Goal: Information Seeking & Learning: Learn about a topic

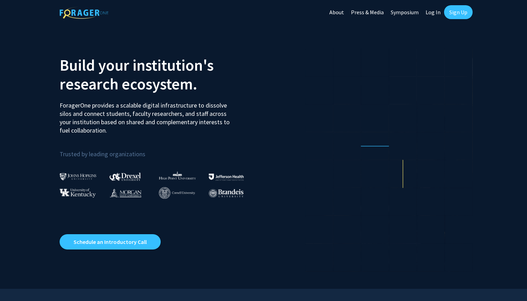
click at [435, 9] on link "Log In" at bounding box center [433, 12] width 22 height 24
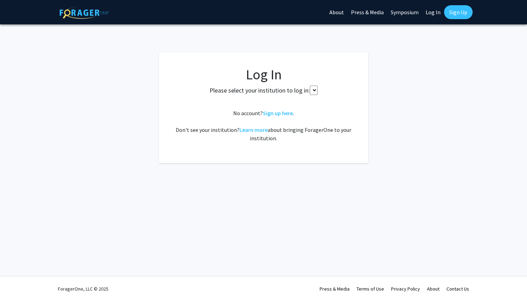
select select
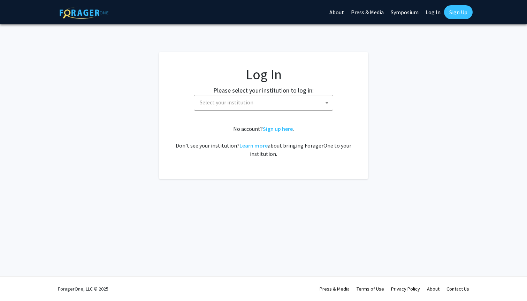
click at [279, 99] on span "Select your institution" at bounding box center [265, 102] width 136 height 14
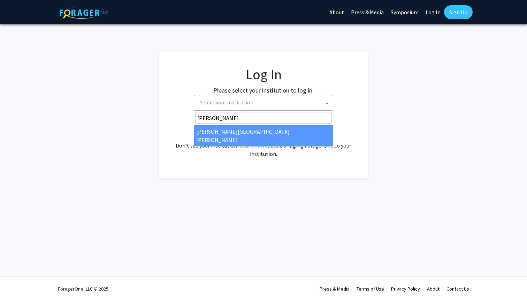
type input "john"
select select "1"
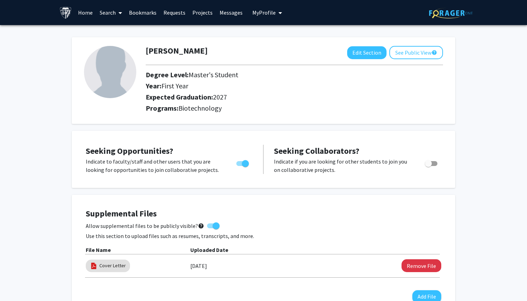
click at [105, 13] on link "Search" at bounding box center [110, 12] width 29 height 24
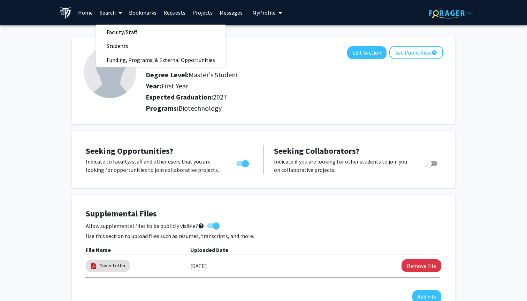
click at [106, 13] on link "Search" at bounding box center [110, 12] width 29 height 24
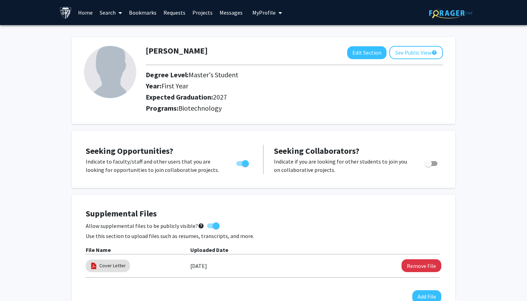
click at [200, 13] on link "Projects" at bounding box center [202, 12] width 27 height 24
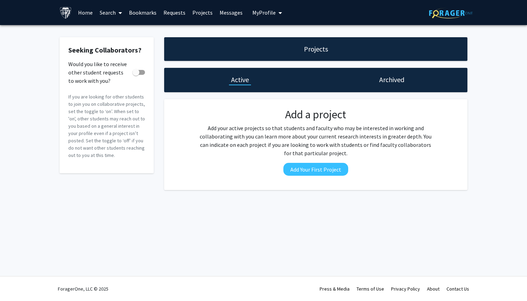
click at [112, 13] on link "Search" at bounding box center [110, 12] width 29 height 24
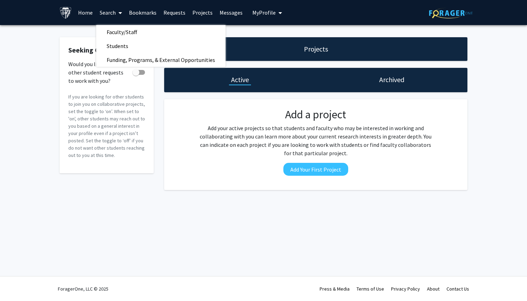
click at [90, 11] on link "Home" at bounding box center [86, 12] width 22 height 24
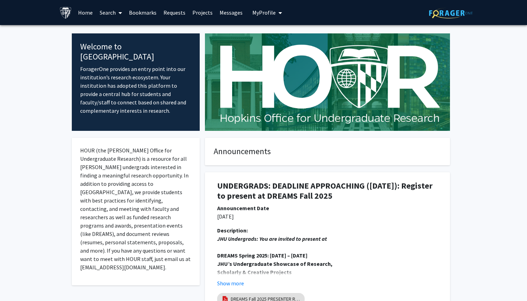
click at [118, 13] on icon at bounding box center [119, 13] width 3 height 6
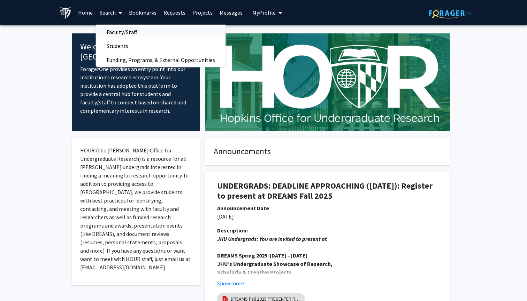
click at [121, 34] on span "Faculty/Staff" at bounding box center [121, 32] width 51 height 14
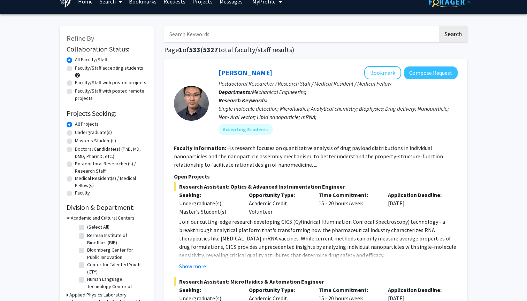
scroll to position [13, 0]
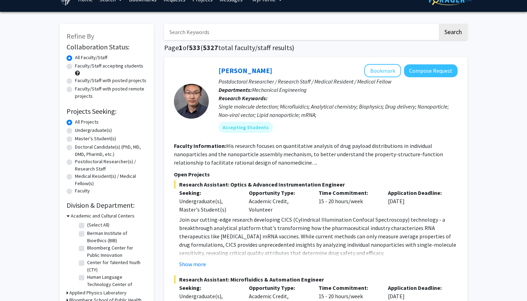
click at [102, 69] on label "Faculty/Staff accepting students" at bounding box center [109, 65] width 68 height 7
click at [79, 67] on input "Faculty/Staff accepting students" at bounding box center [77, 64] width 5 height 5
radio input "true"
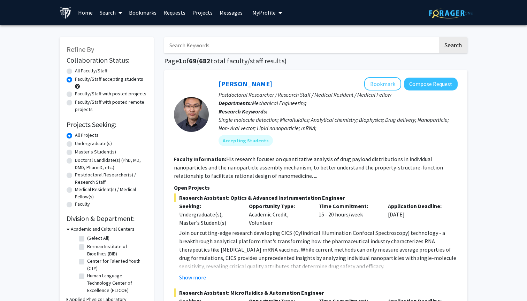
scroll to position [2, 0]
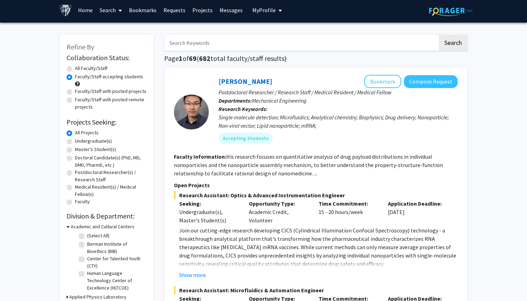
click at [75, 149] on label "Master's Student(s)" at bounding box center [95, 149] width 41 height 7
click at [75, 149] on input "Master's Student(s)" at bounding box center [77, 148] width 5 height 5
radio input "true"
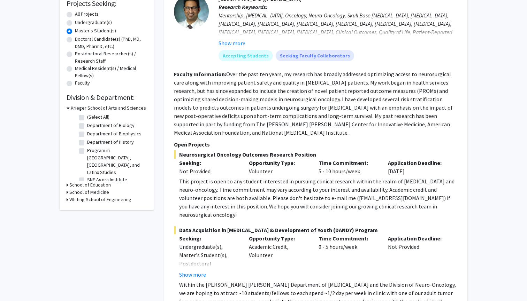
scroll to position [116, 0]
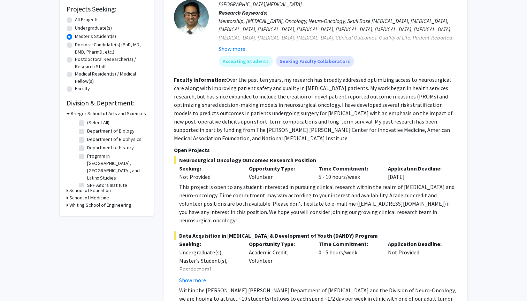
click at [87, 131] on label "Department of Biology" at bounding box center [110, 130] width 47 height 7
click at [87, 131] on input "Department of Biology" at bounding box center [89, 129] width 5 height 5
checkbox input "true"
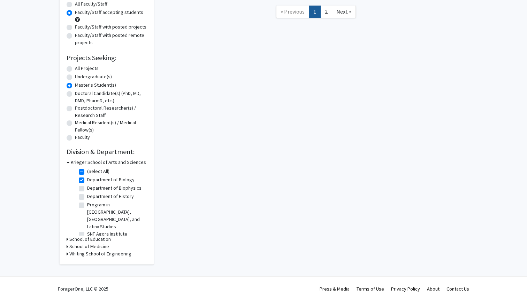
checkbox input "true"
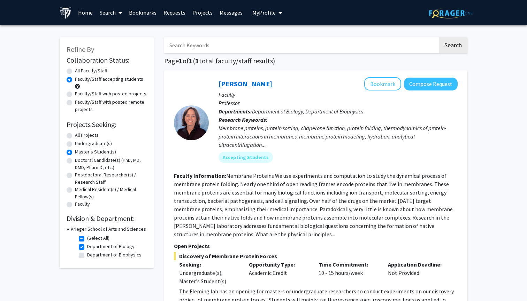
click at [74, 136] on div "All Projects" at bounding box center [107, 136] width 80 height 8
click at [75, 137] on label "All Projects" at bounding box center [87, 135] width 24 height 7
click at [75, 136] on input "All Projects" at bounding box center [77, 134] width 5 height 5
radio input "true"
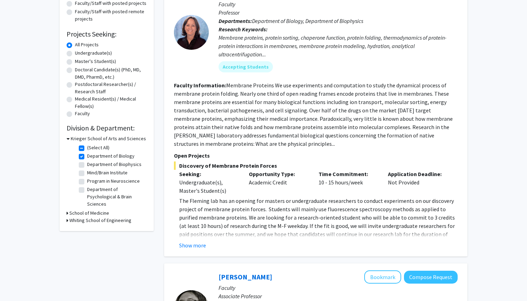
scroll to position [92, 0]
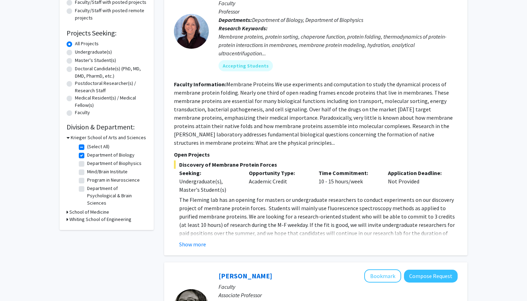
click at [88, 215] on h3 "School of Medicine" at bounding box center [89, 212] width 40 height 7
click at [87, 245] on label "Neuroscience" at bounding box center [101, 244] width 29 height 7
click at [87, 245] on input "Neuroscience" at bounding box center [89, 243] width 5 height 5
checkbox input "true"
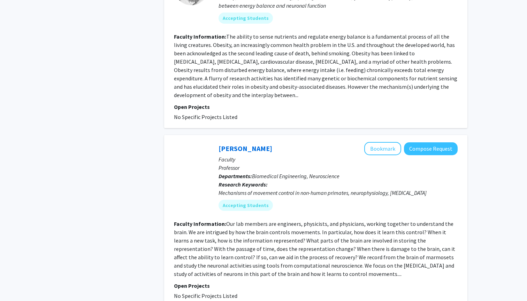
scroll to position [1802, 0]
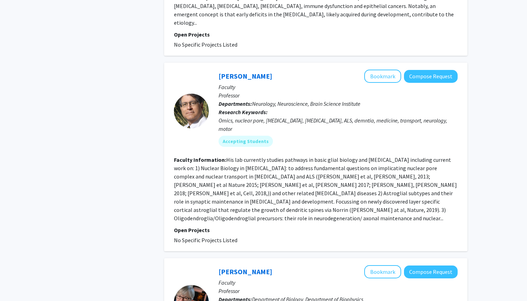
scroll to position [1632, 0]
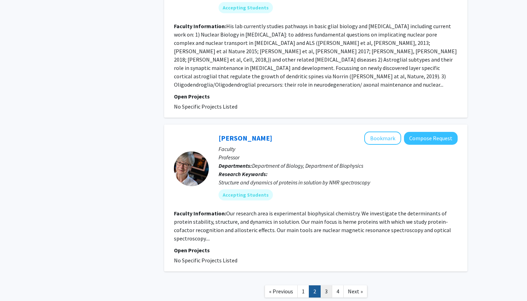
click at [329, 286] on link "3" at bounding box center [326, 292] width 12 height 12
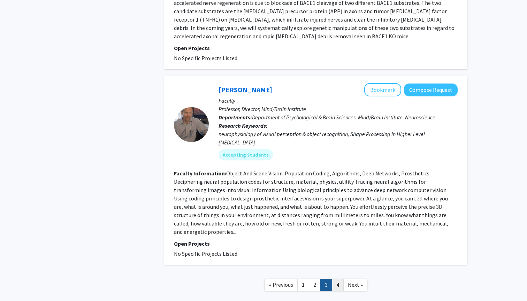
scroll to position [1633, 0]
click at [336, 279] on link "4" at bounding box center [338, 285] width 12 height 12
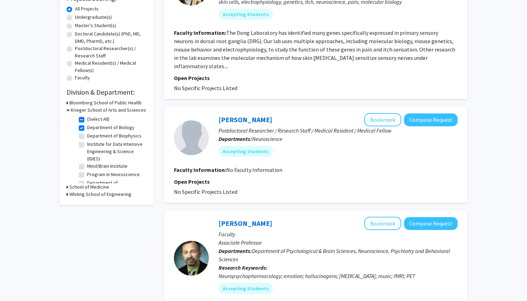
scroll to position [127, 0]
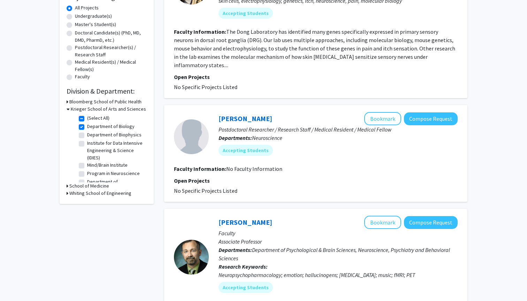
click at [74, 189] on h3 "School of Medicine" at bounding box center [89, 186] width 40 height 7
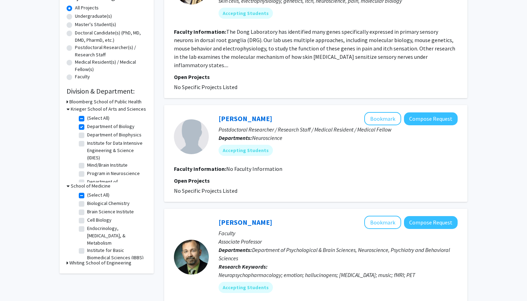
click at [71, 186] on h3 "School of Medicine" at bounding box center [91, 186] width 40 height 7
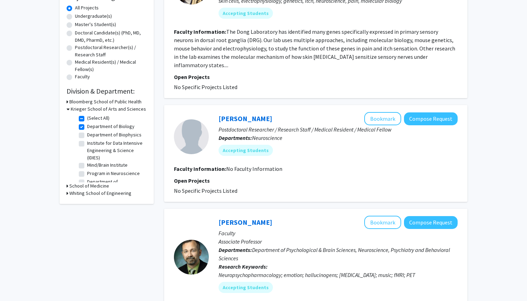
click at [87, 126] on label "Department of Biology" at bounding box center [110, 126] width 47 height 7
click at [87, 126] on input "Department of Biology" at bounding box center [89, 125] width 5 height 5
checkbox input "false"
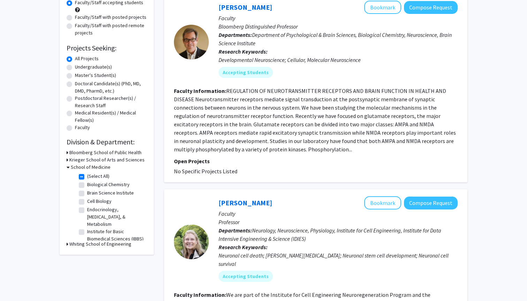
scroll to position [83, 0]
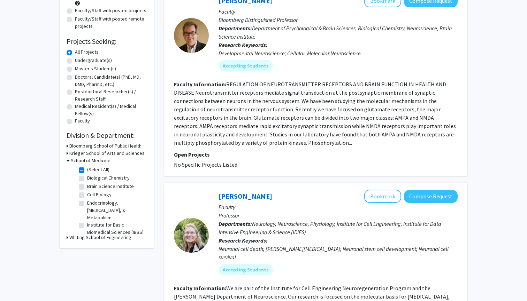
click at [86, 238] on h3 "Whiting School of Engineering" at bounding box center [100, 237] width 62 height 7
click at [88, 238] on h3 "Whiting School of Engineering" at bounding box center [102, 237] width 62 height 7
click at [84, 161] on h3 "School of Medicine" at bounding box center [91, 160] width 40 height 7
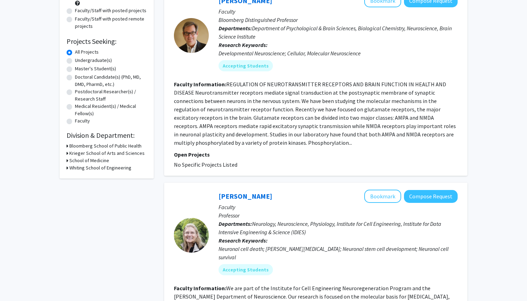
click at [84, 161] on h3 "School of Medicine" at bounding box center [89, 160] width 40 height 7
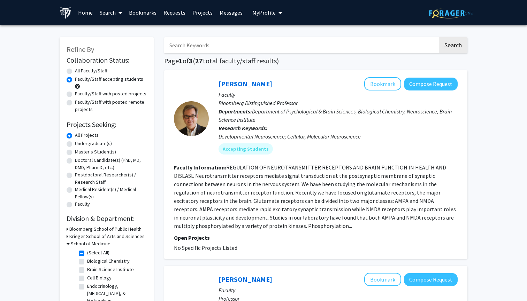
scroll to position [0, 0]
click at [121, 11] on icon at bounding box center [119, 13] width 3 height 6
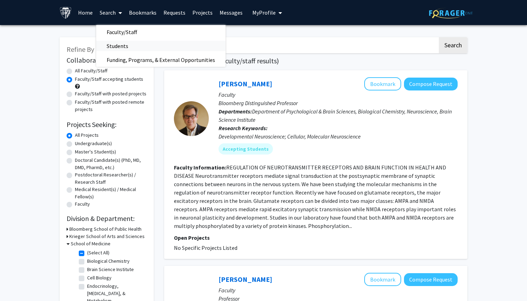
click at [124, 43] on span "Students" at bounding box center [117, 46] width 42 height 14
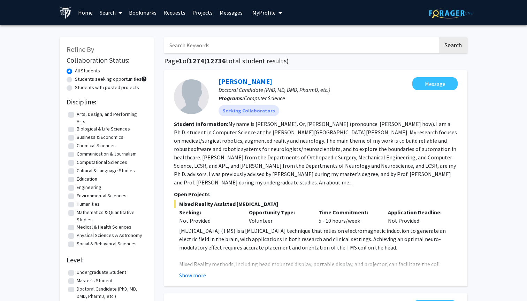
scroll to position [7, 0]
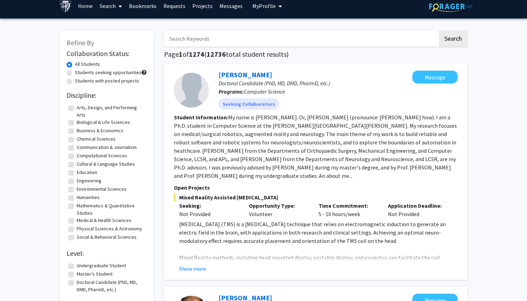
click at [98, 74] on label "Students seeking opportunities" at bounding box center [108, 72] width 67 height 7
click at [79, 74] on input "Students seeking opportunities" at bounding box center [77, 71] width 5 height 5
radio input "true"
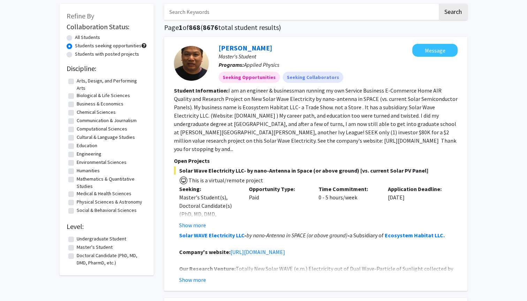
scroll to position [18, 0]
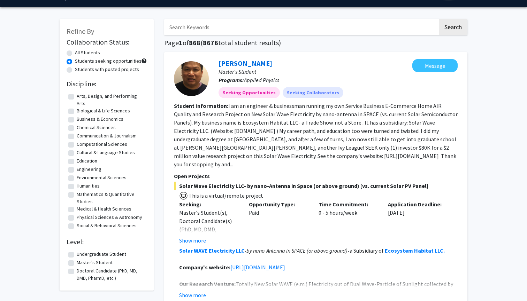
click at [96, 263] on label "Master's Student" at bounding box center [95, 262] width 36 height 7
click at [81, 263] on input "Master's Student" at bounding box center [79, 261] width 5 height 5
checkbox input "true"
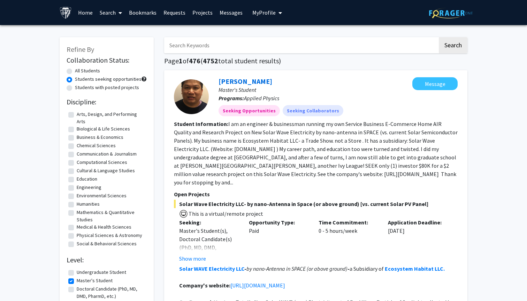
click at [82, 129] on label "Biological & Life Sciences" at bounding box center [103, 128] width 53 height 7
click at [81, 129] on input "Biological & Life Sciences" at bounding box center [79, 127] width 5 height 5
checkbox input "true"
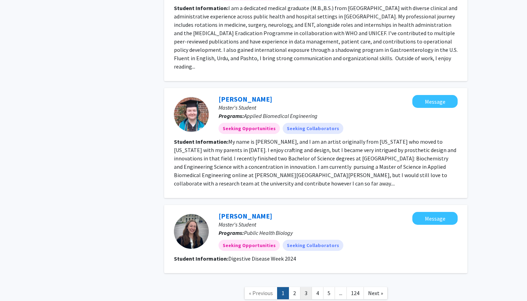
scroll to position [960, 0]
click at [302, 288] on link "3" at bounding box center [306, 294] width 12 height 12
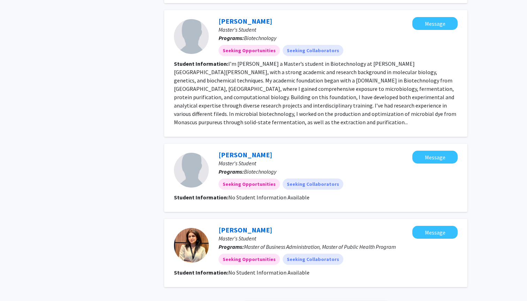
scroll to position [825, 0]
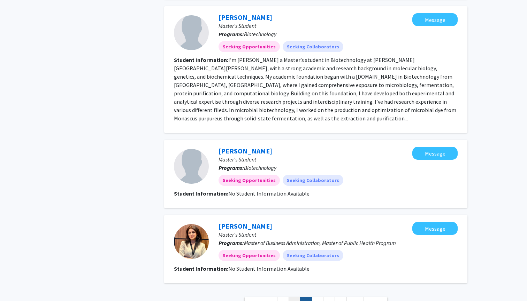
click at [297, 297] on link "2" at bounding box center [294, 303] width 12 height 12
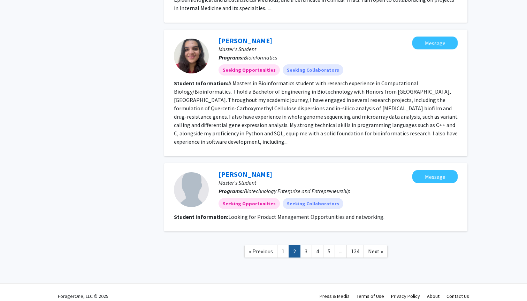
scroll to position [935, 0]
click at [304, 246] on link "3" at bounding box center [306, 252] width 12 height 12
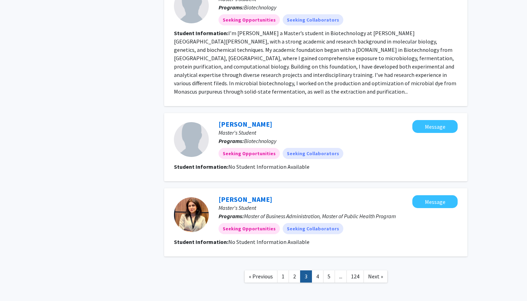
scroll to position [851, 0]
click at [320, 271] on link "4" at bounding box center [317, 277] width 12 height 12
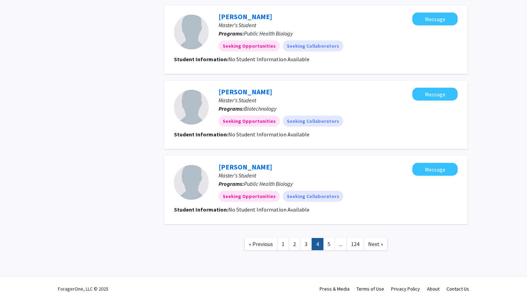
scroll to position [601, 0]
click at [331, 242] on link "5" at bounding box center [329, 244] width 12 height 12
click at [287, 246] on link "1" at bounding box center [283, 244] width 12 height 12
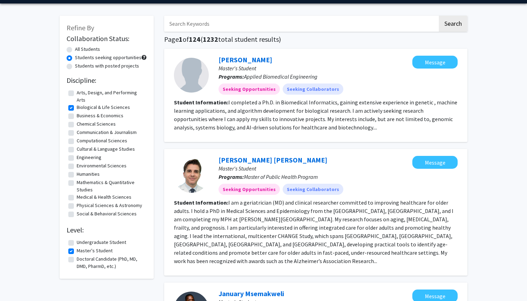
scroll to position [22, 0]
click at [77, 251] on label "Master's Student" at bounding box center [95, 250] width 36 height 7
click at [77, 251] on input "Master's Student" at bounding box center [79, 249] width 5 height 5
checkbox input "false"
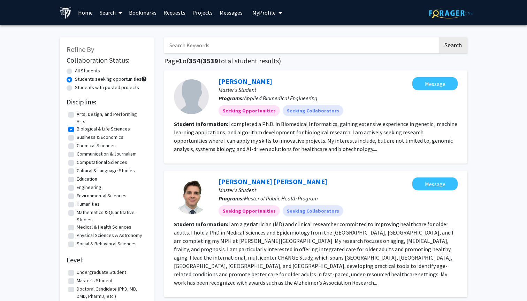
click at [77, 131] on label "Biological & Life Sciences" at bounding box center [103, 128] width 53 height 7
click at [77, 130] on input "Biological & Life Sciences" at bounding box center [79, 127] width 5 height 5
checkbox input "false"
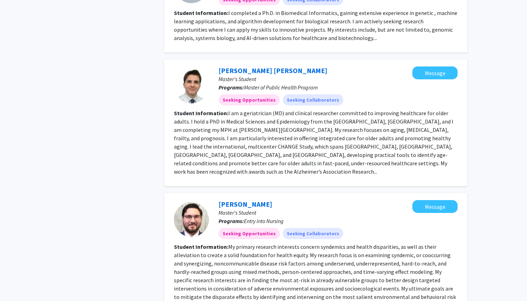
scroll to position [1514, 0]
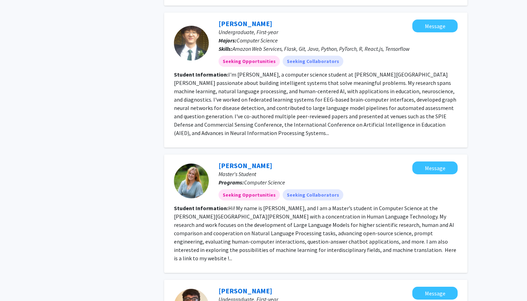
scroll to position [1007, 0]
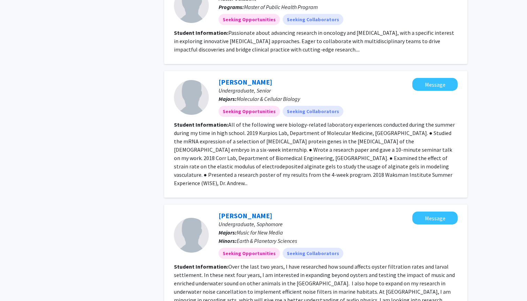
scroll to position [1021, 0]
